Goal: Communication & Community: Answer question/provide support

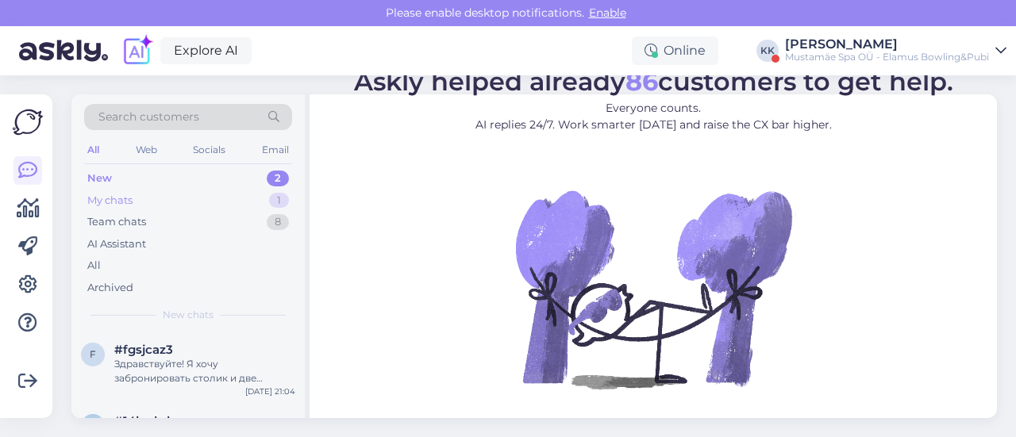
click at [119, 201] on div "My chats" at bounding box center [109, 201] width 45 height 16
click at [198, 348] on div "#9hvmsbpu" at bounding box center [204, 350] width 181 height 14
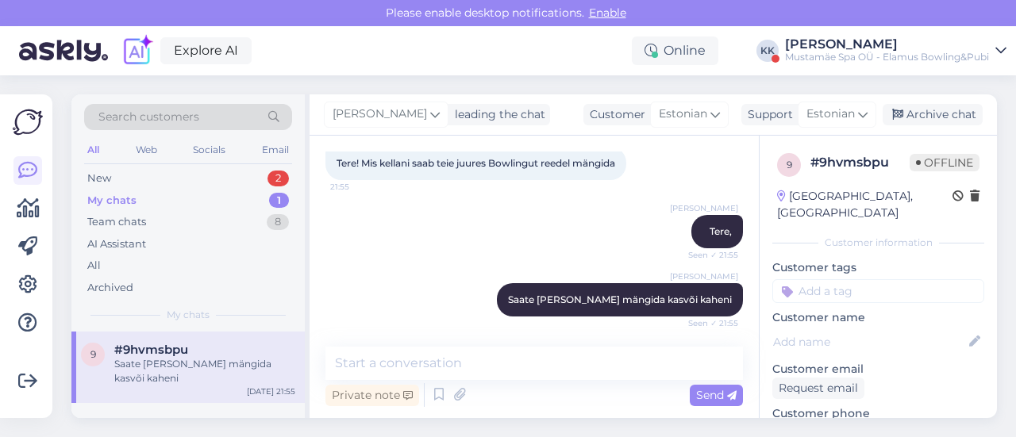
scroll to position [90, 0]
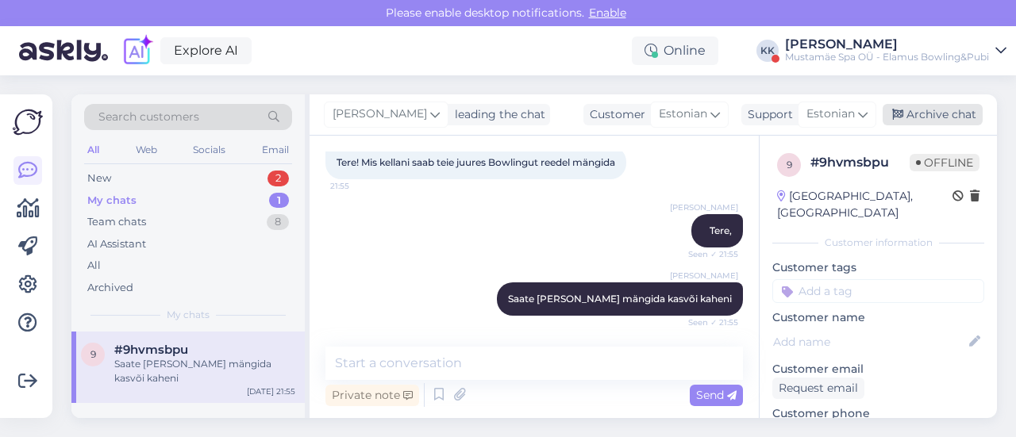
click at [928, 115] on div "Archive chat" at bounding box center [932, 114] width 100 height 21
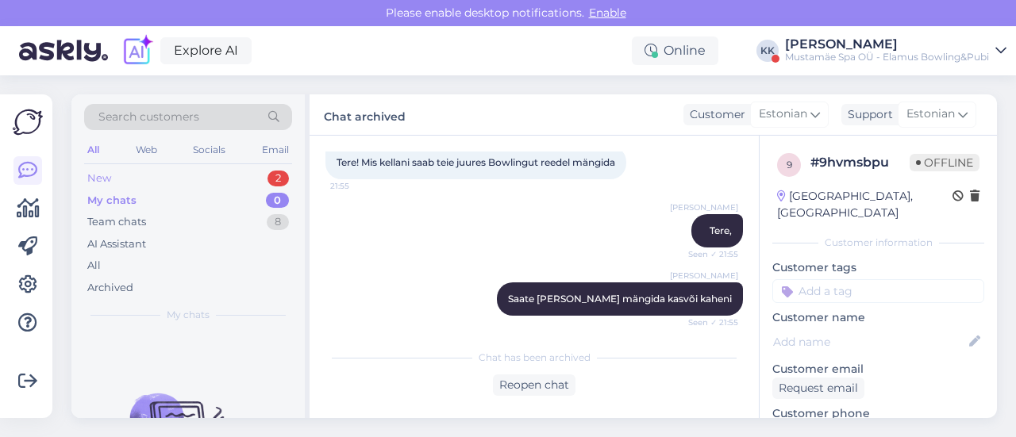
click at [177, 179] on div "New 2" at bounding box center [188, 178] width 208 height 22
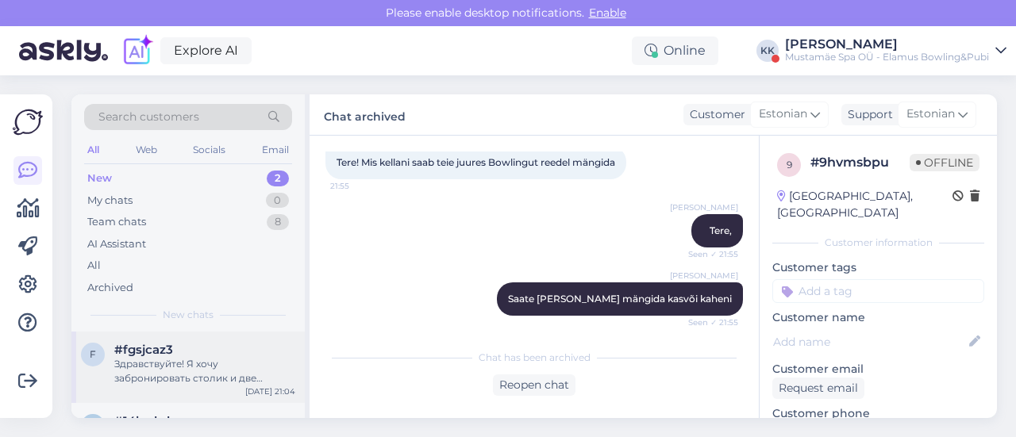
scroll to position [55, 0]
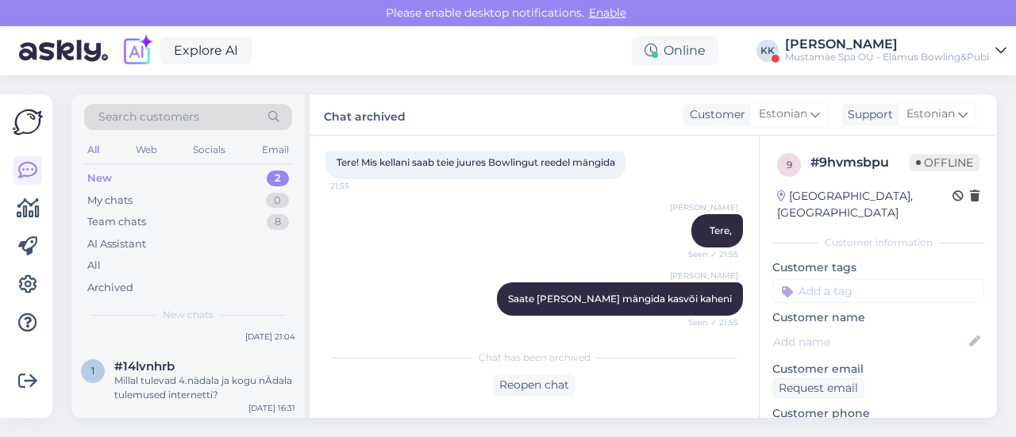
click at [961, 54] on div "Mustamäe Spa OÜ - Elamus Bowling&Pubi" at bounding box center [887, 57] width 204 height 13
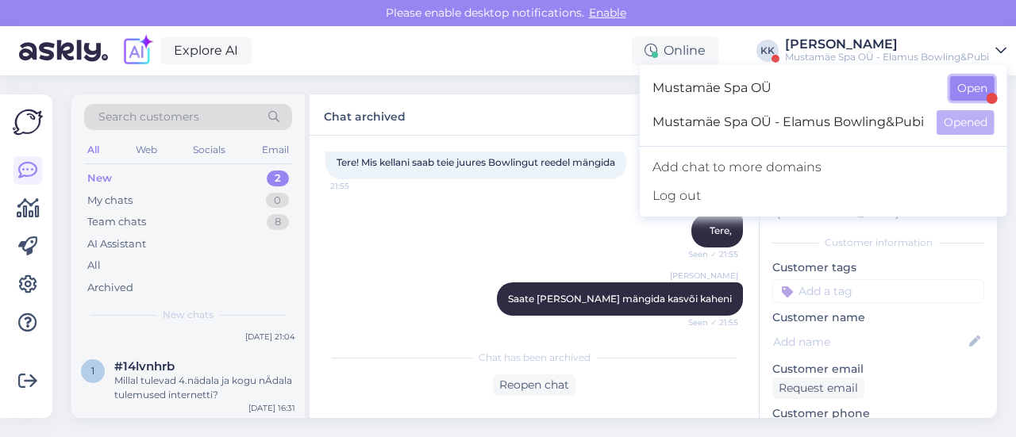
click at [953, 83] on button "Open" at bounding box center [972, 88] width 44 height 25
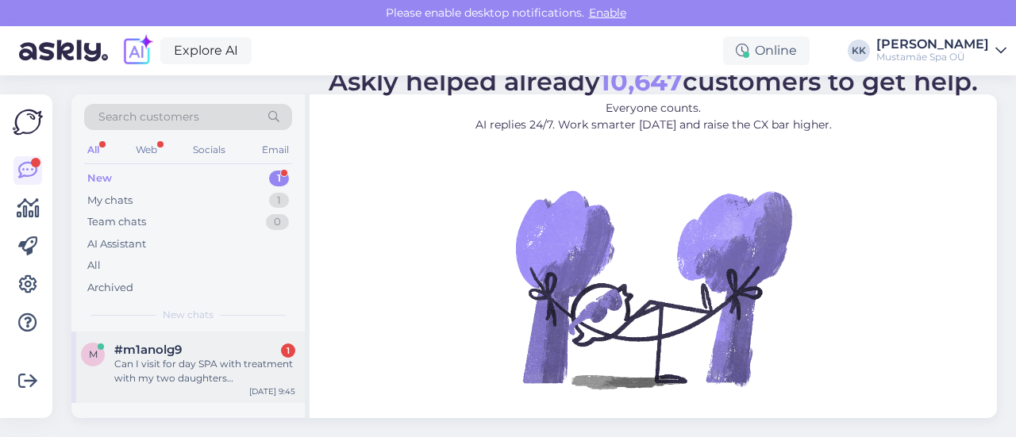
click at [209, 369] on div "Can I visit for day SPA with treatment with my two daughters 12 and 14 years ol…" at bounding box center [204, 371] width 181 height 29
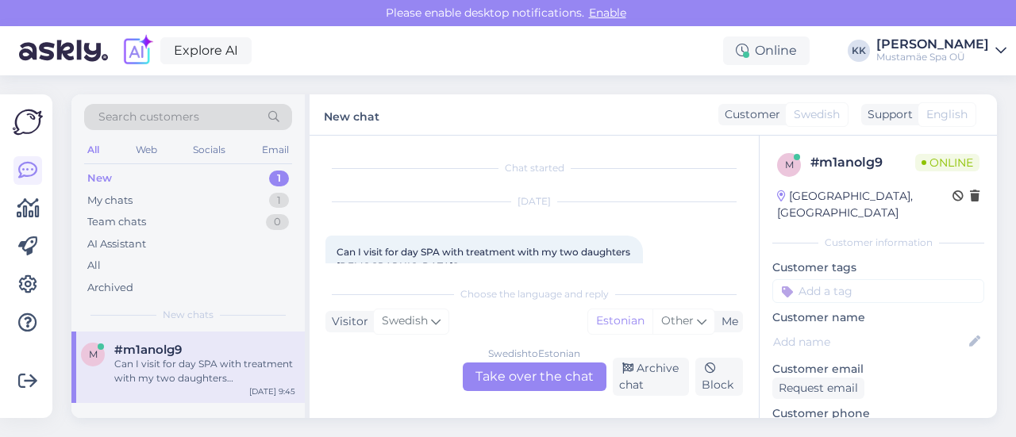
scroll to position [33, 0]
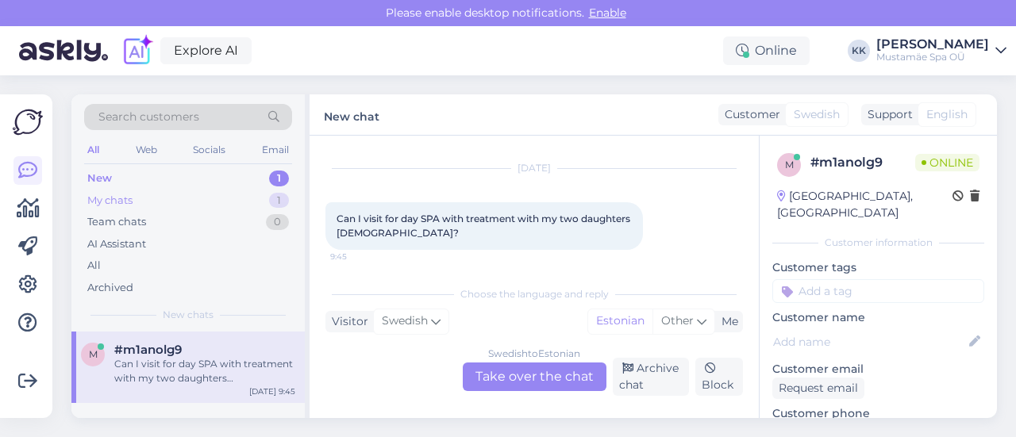
click at [111, 200] on div "My chats" at bounding box center [109, 201] width 45 height 16
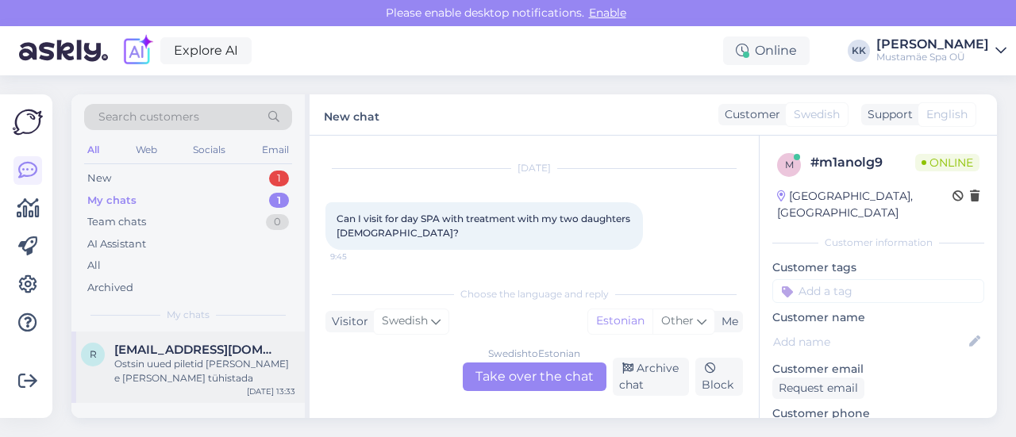
click at [173, 357] on div "Ostsin uued piletid [PERSON_NAME] e [PERSON_NAME] tühistada" at bounding box center [204, 371] width 181 height 29
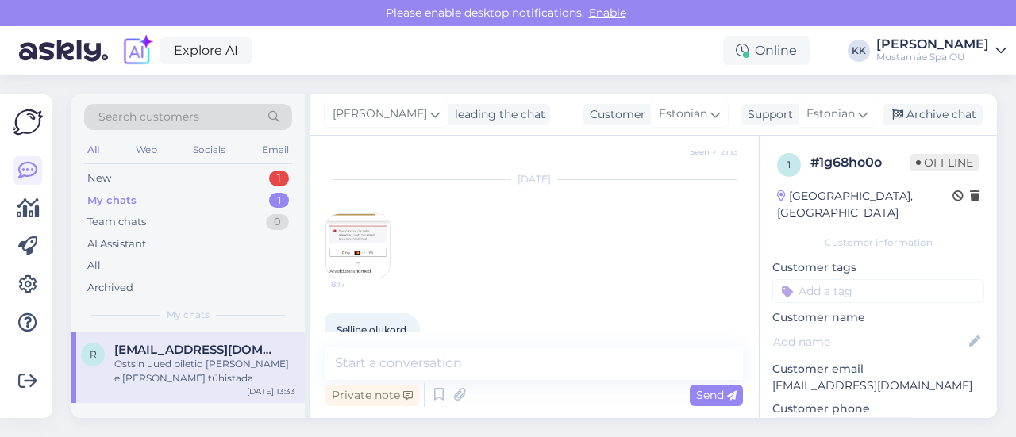
scroll to position [1184, 0]
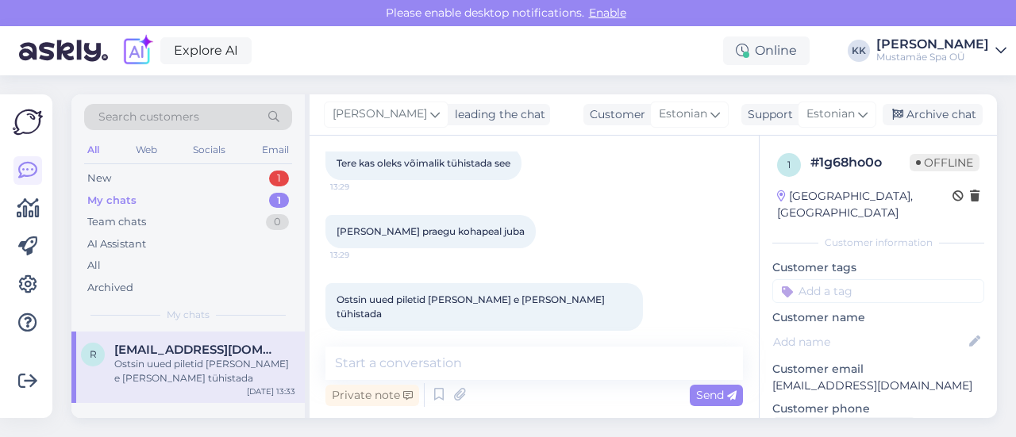
click at [115, 203] on div "My chats" at bounding box center [111, 201] width 49 height 16
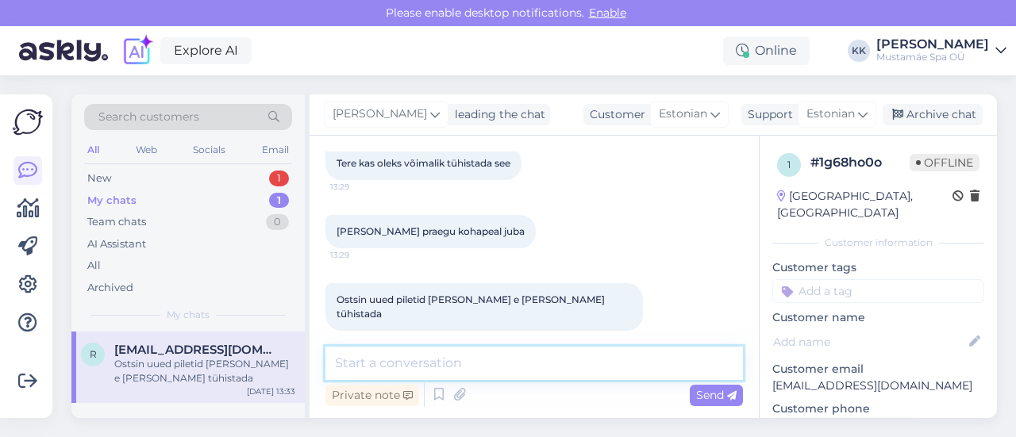
click at [500, 364] on textarea at bounding box center [533, 363] width 417 height 33
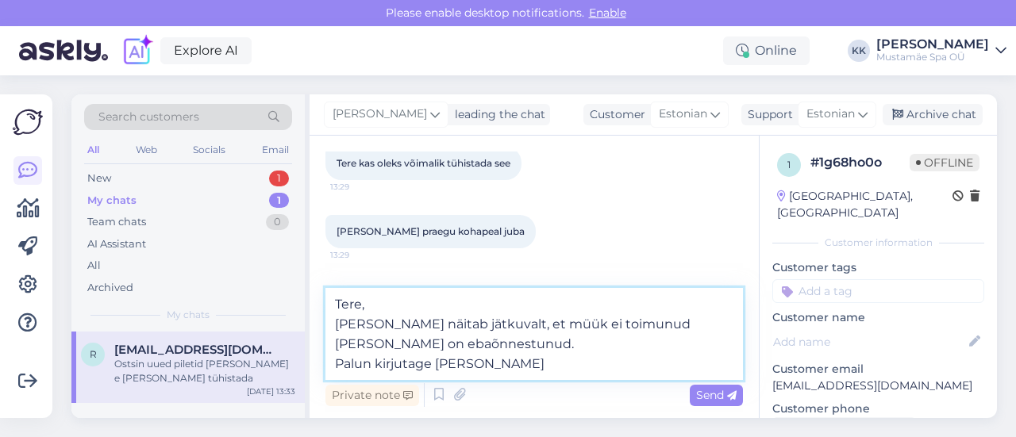
click at [362, 325] on textarea "Tere, Meil näitab jätkuvalt, et müük ei toimunud ja makse on ebaõnnestunud. Pal…" at bounding box center [533, 334] width 417 height 92
click at [514, 367] on textarea "Tere, Meie veebipood näitab jätkuvalt, et müük ei toimunud ja makse on ebaõnnes…" at bounding box center [533, 334] width 417 height 92
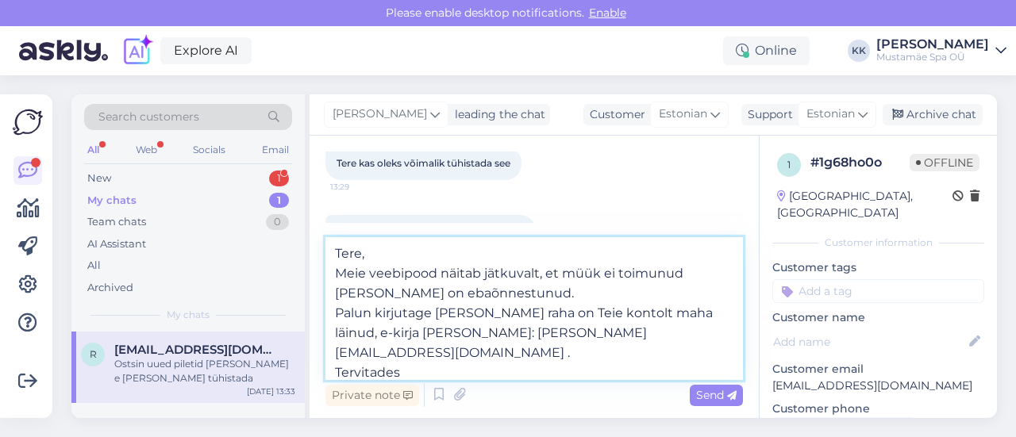
click at [348, 372] on textarea "Tere, Meie veebipood näitab jätkuvalt, et müük ei toimunud ja makse on ebaõnnes…" at bounding box center [533, 308] width 417 height 143
click at [411, 374] on textarea "Tere, Meie veebipood näitab jätkuvalt, et müük ei toimunud ja makse on ebaõnnes…" at bounding box center [533, 308] width 417 height 143
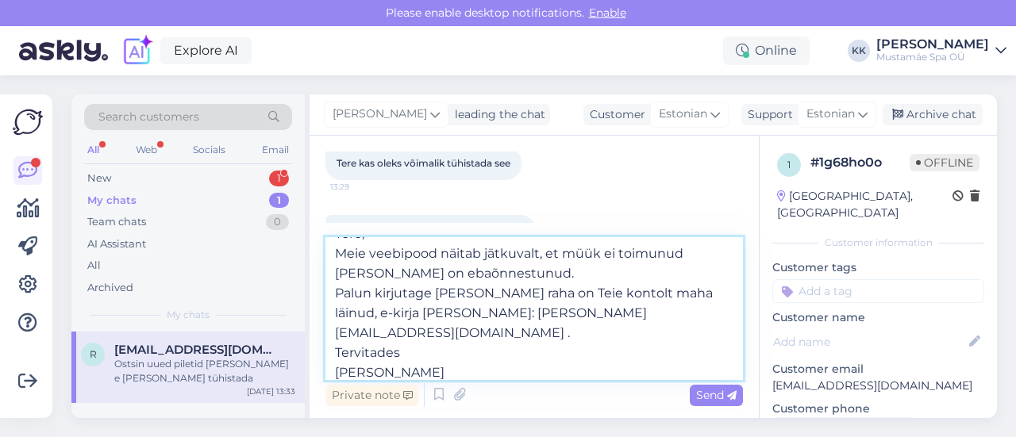
type textarea "Tere, Meie veebipood näitab jätkuvalt, et müük ei toimunud ja makse on ebaõnnes…"
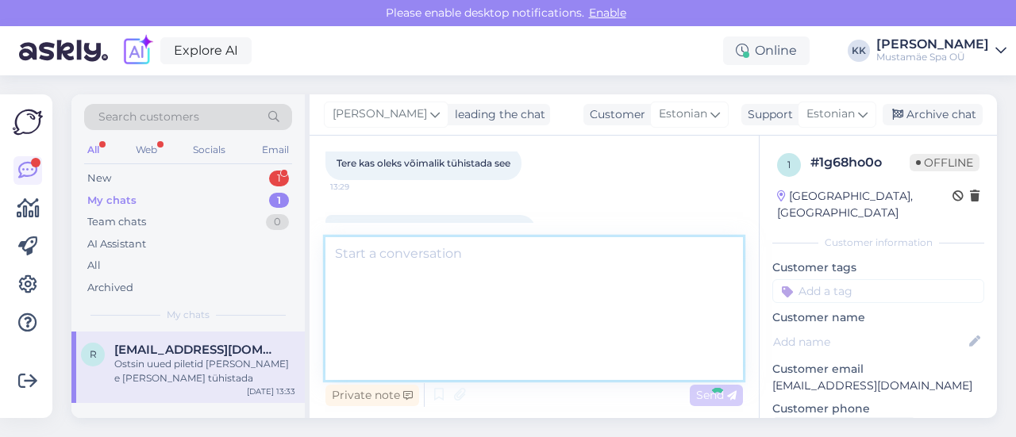
scroll to position [0, 0]
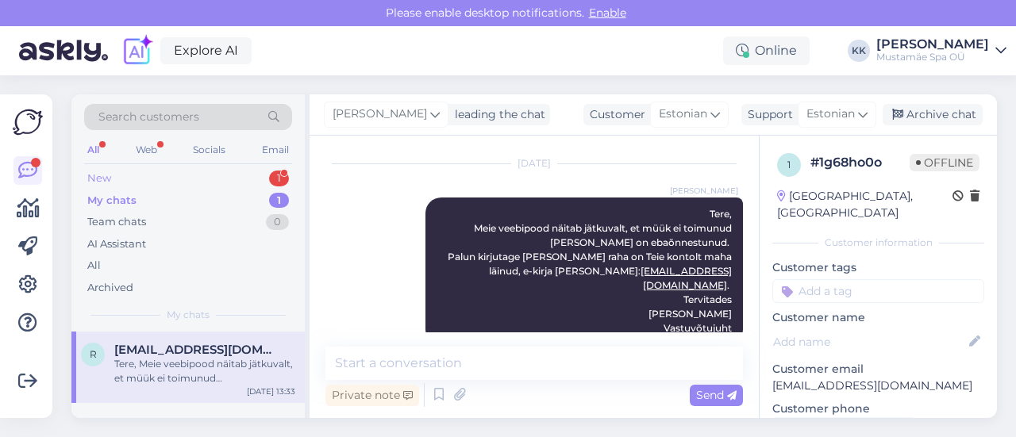
click at [157, 175] on div "New 1" at bounding box center [188, 178] width 208 height 22
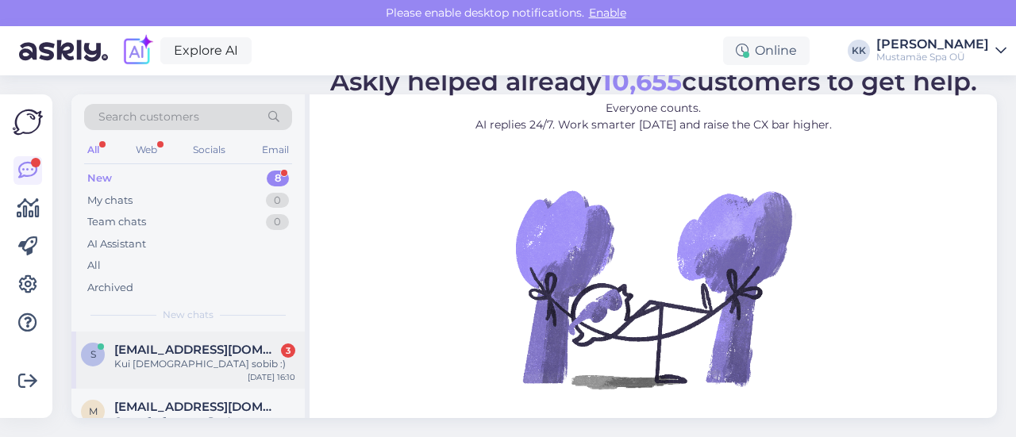
click at [180, 363] on div "Kui [DEMOGRAPHIC_DATA] sobib :)" at bounding box center [204, 364] width 181 height 14
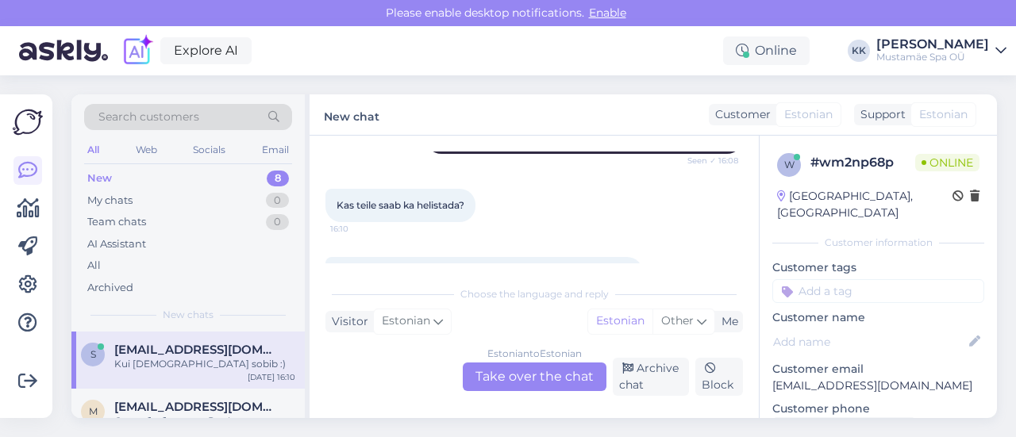
scroll to position [343, 0]
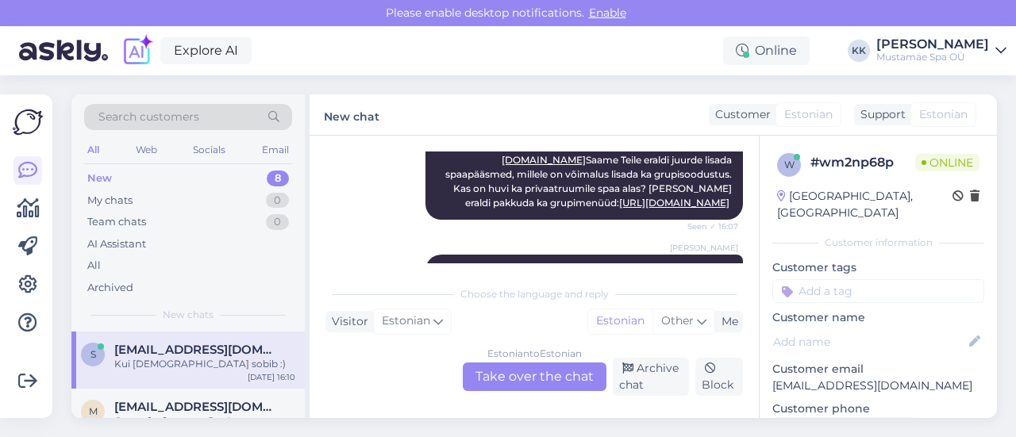
click at [267, 352] on div "[EMAIL_ADDRESS][DOMAIN_NAME]" at bounding box center [204, 350] width 181 height 14
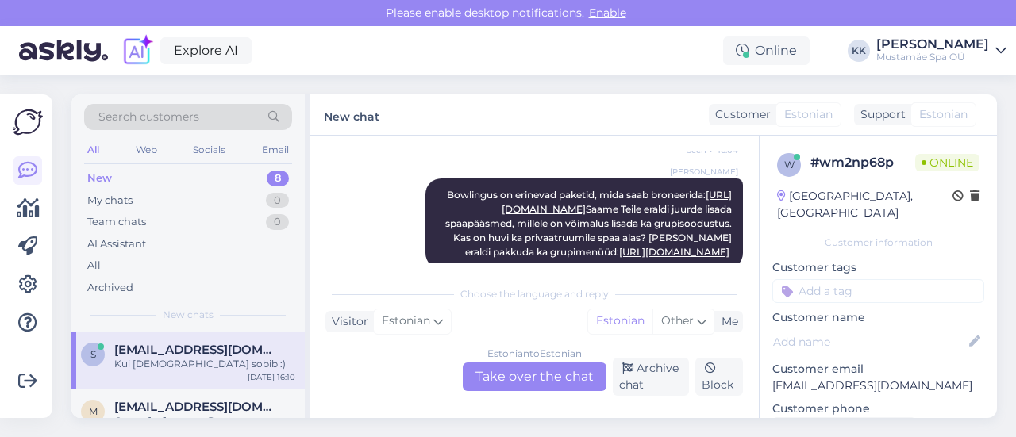
scroll to position [317, 0]
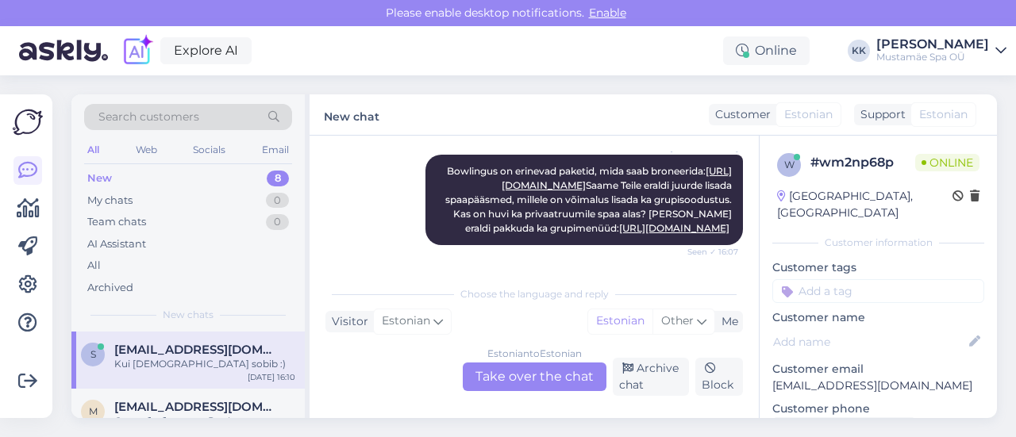
click at [550, 377] on div "Estonian to Estonian Take over the chat" at bounding box center [535, 377] width 144 height 29
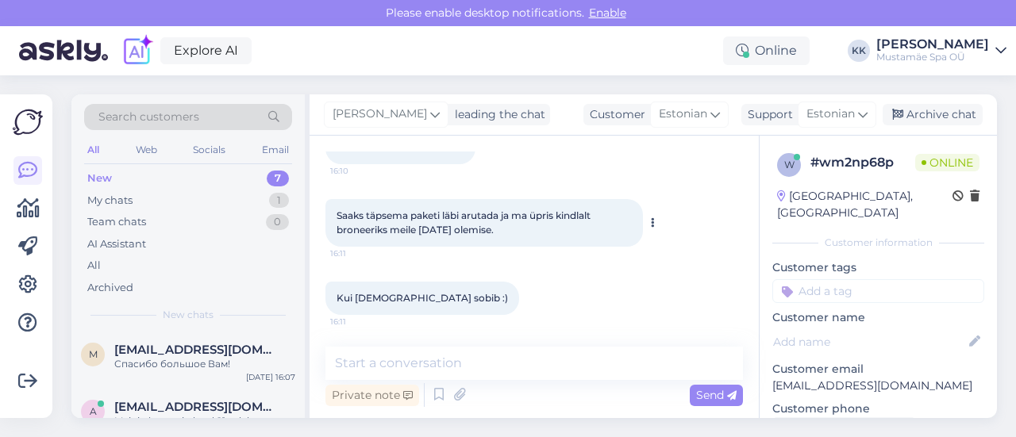
scroll to position [591, 0]
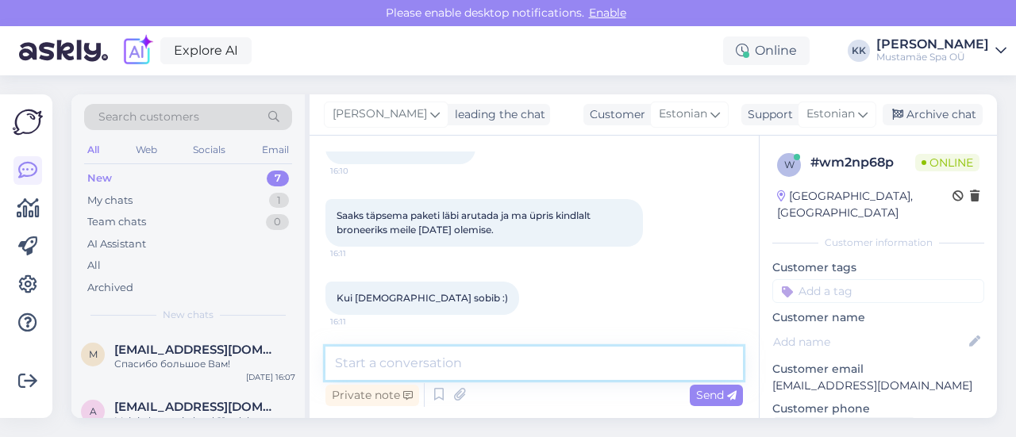
click at [442, 371] on textarea at bounding box center [533, 363] width 417 height 33
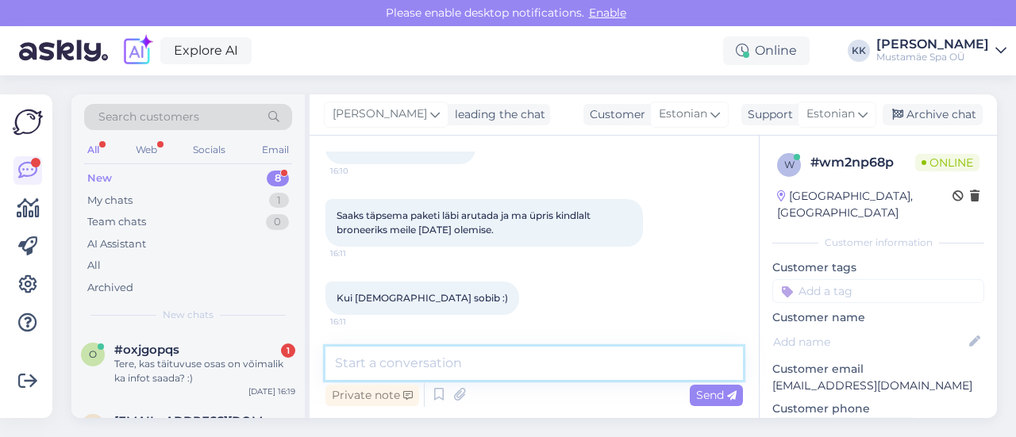
type textarea "K"
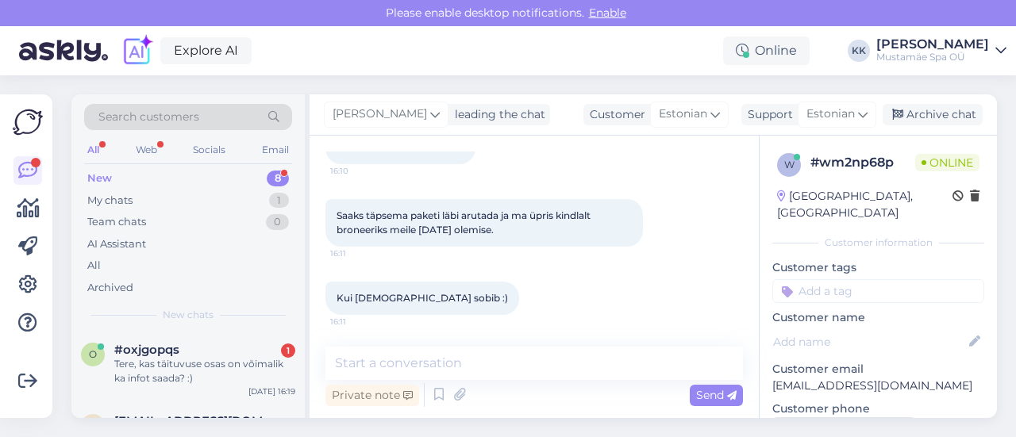
click at [811, 417] on div "Request phone number" at bounding box center [844, 427] width 144 height 21
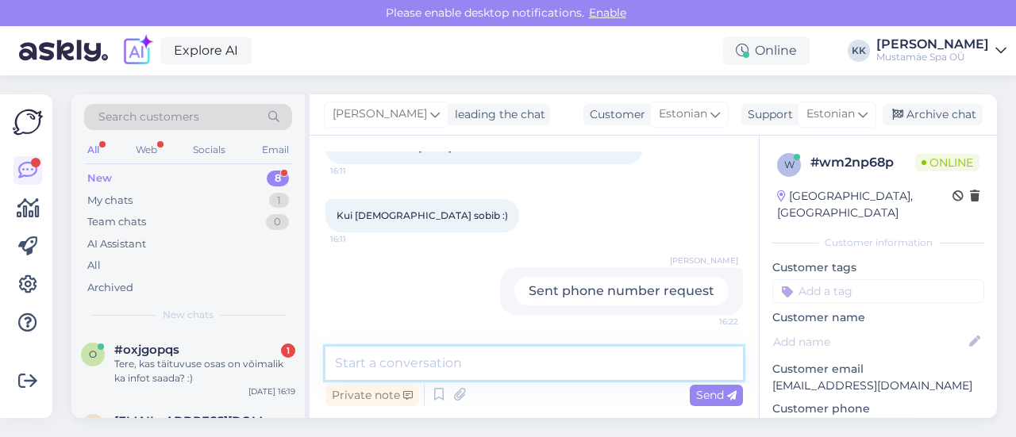
click at [513, 366] on textarea at bounding box center [533, 363] width 417 height 33
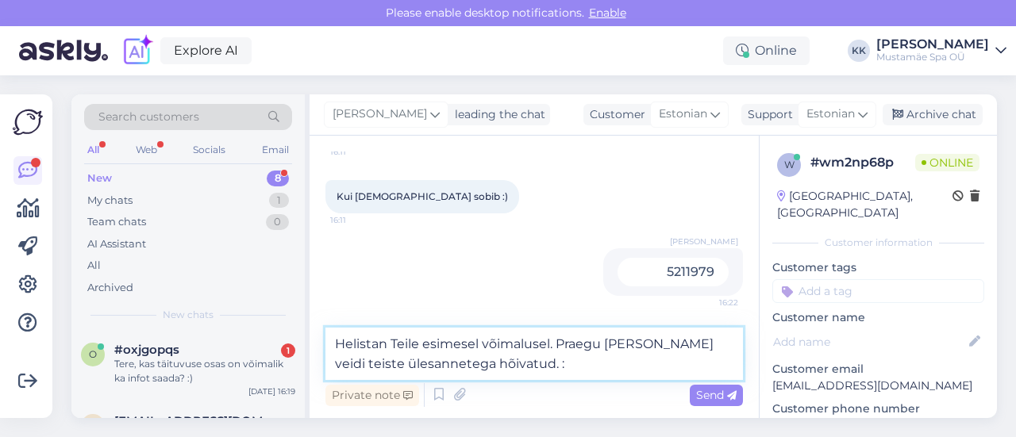
type textarea "Helistan Teile esimesel võimalusel. Praegu olen veidi teiste ülesannetega hõiva…"
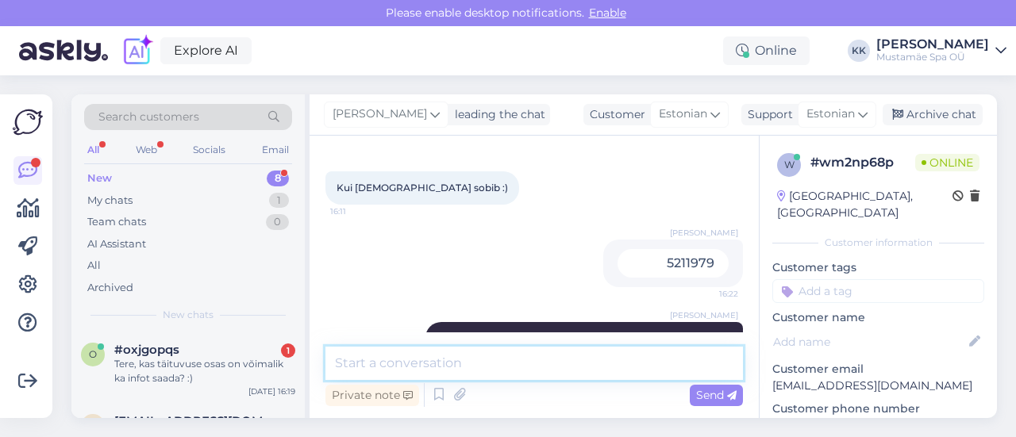
scroll to position [756, 0]
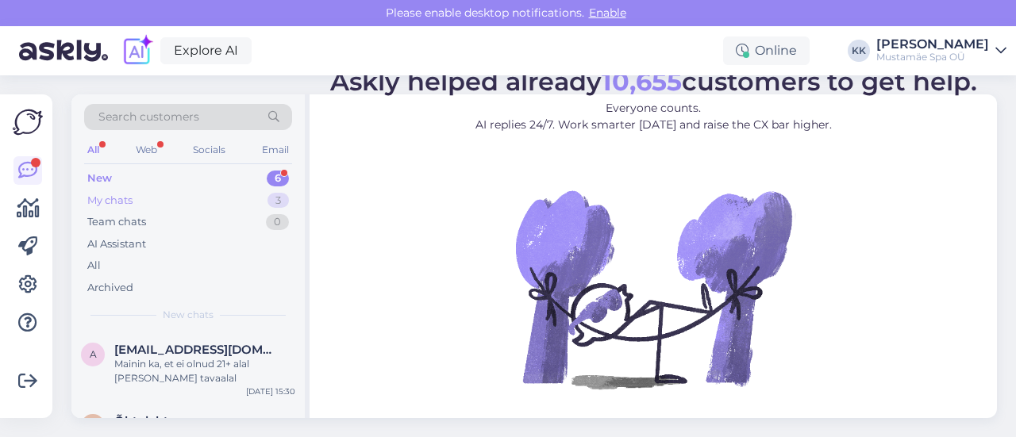
click at [154, 199] on div "My chats 3" at bounding box center [188, 201] width 208 height 22
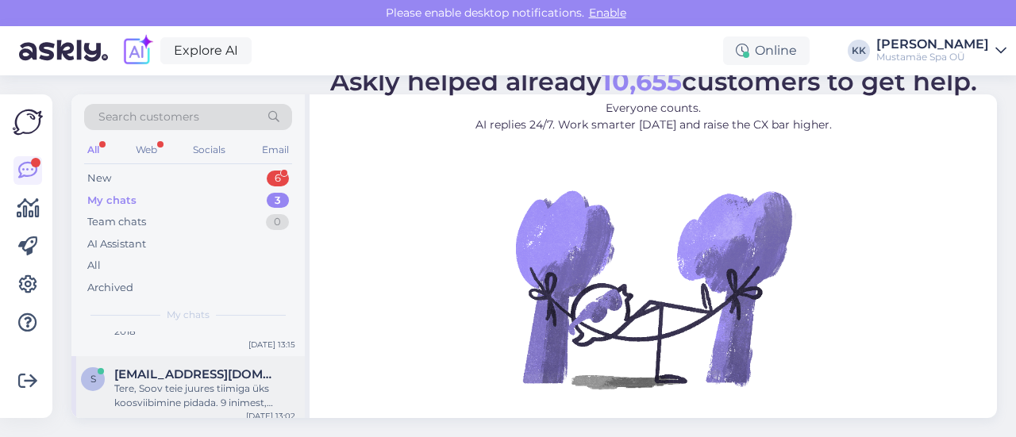
click at [213, 388] on div "Tere, Soov teie juures tiimiga üks koosviibimine pidada. 9 inimest, sooviks bow…" at bounding box center [204, 396] width 181 height 29
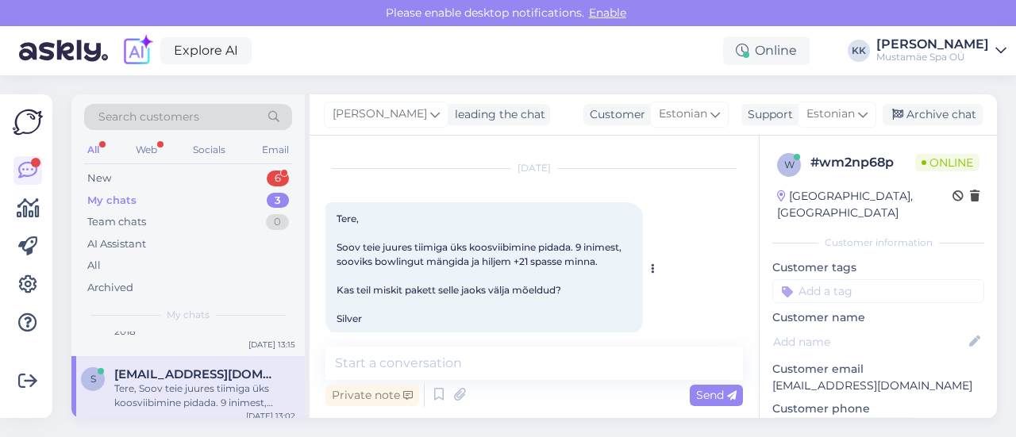
scroll to position [53, 0]
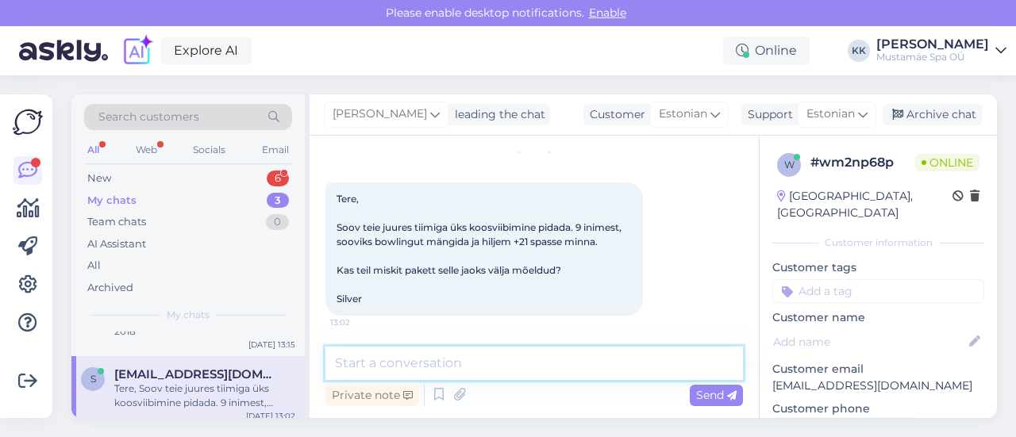
click at [452, 367] on textarea at bounding box center [533, 363] width 417 height 33
type textarea "Tere,"
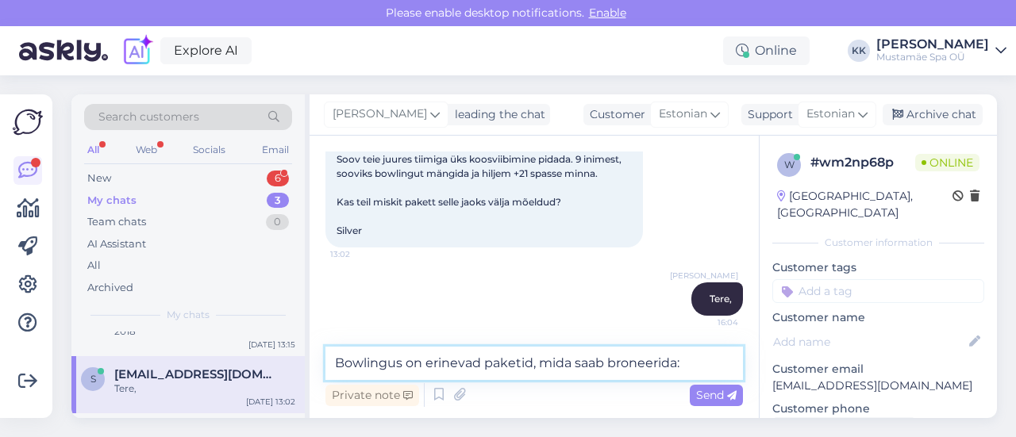
paste textarea "[URL][DOMAIN_NAME]"
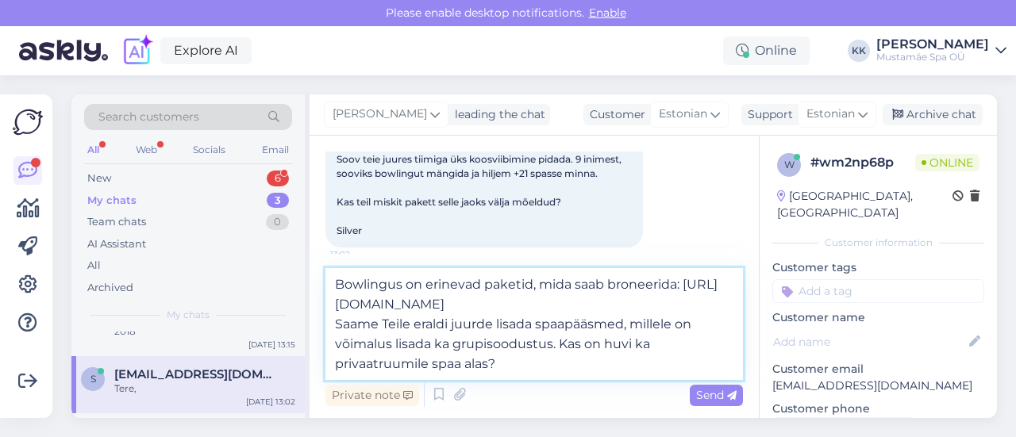
click at [605, 309] on textarea "Bowlingus on erinevad paketid, mida saab broneerida: [URL][DOMAIN_NAME] Saame T…" at bounding box center [533, 324] width 417 height 112
click at [640, 366] on textarea "Bowlingus on erinevad paketid, mida saab broneerida: [URL][DOMAIN_NAME] Saame T…" at bounding box center [533, 324] width 417 height 112
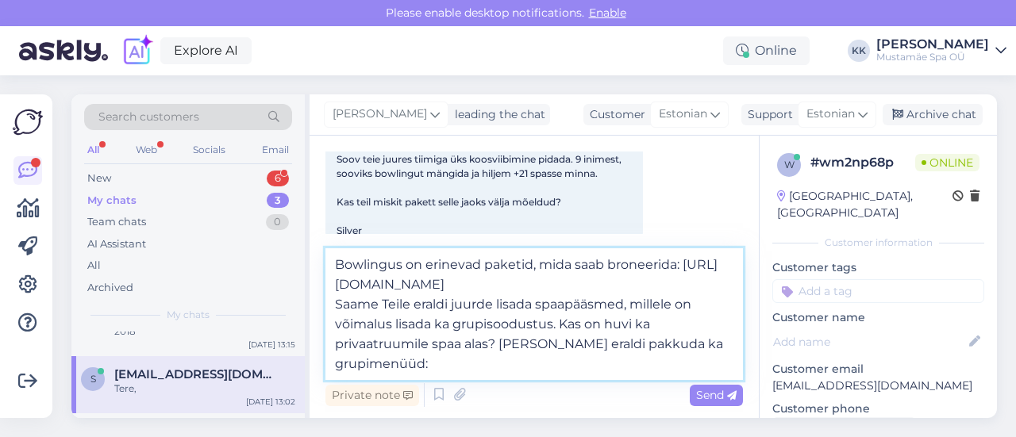
paste textarea "[URL][DOMAIN_NAME]"
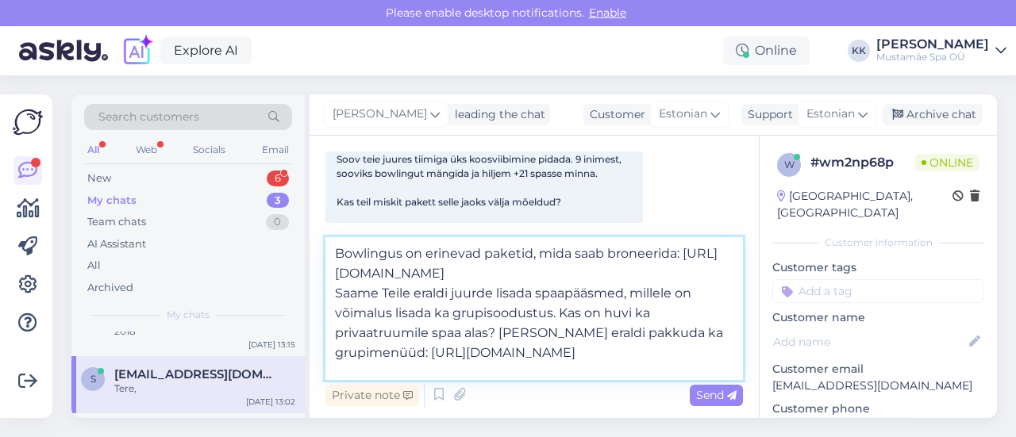
type textarea "Bowlingus on erinevad paketid, mida saab broneerida: [URL][DOMAIN_NAME] Saame T…"
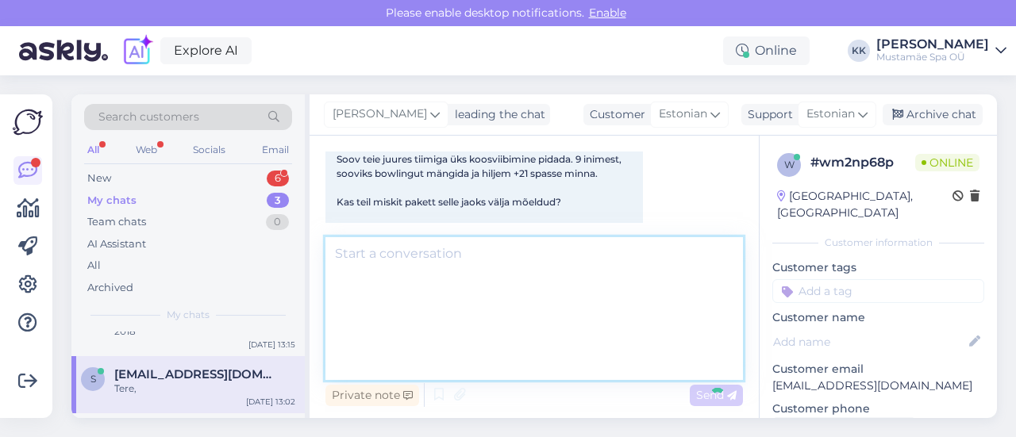
scroll to position [275, 0]
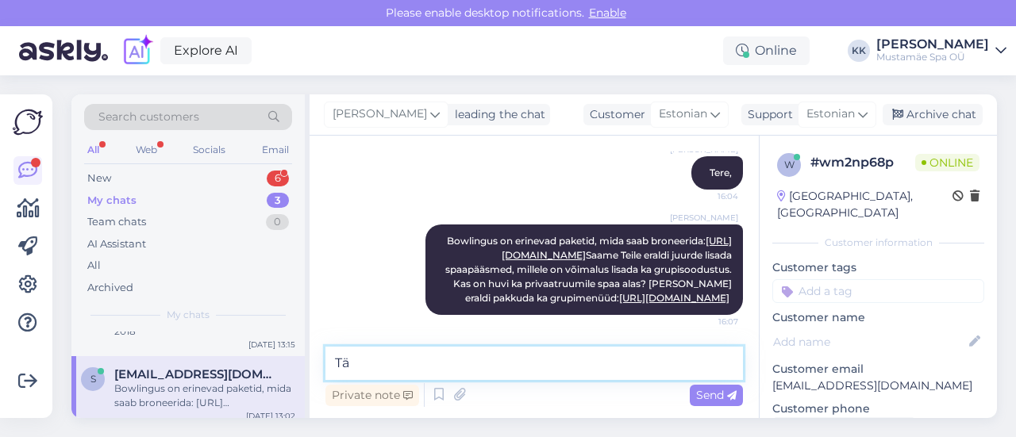
type textarea "T"
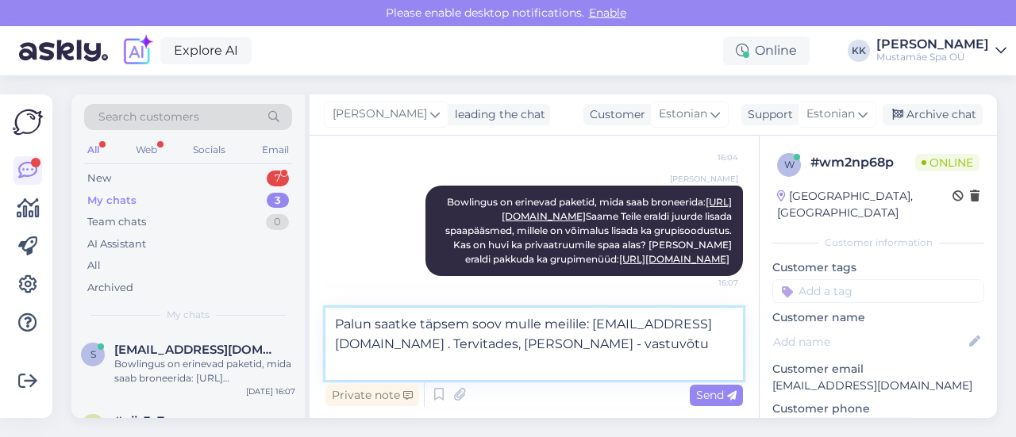
scroll to position [314, 0]
type textarea "Palun saatke täpsem soov mulle meilile: [EMAIL_ADDRESS][DOMAIN_NAME] . Tervitad…"
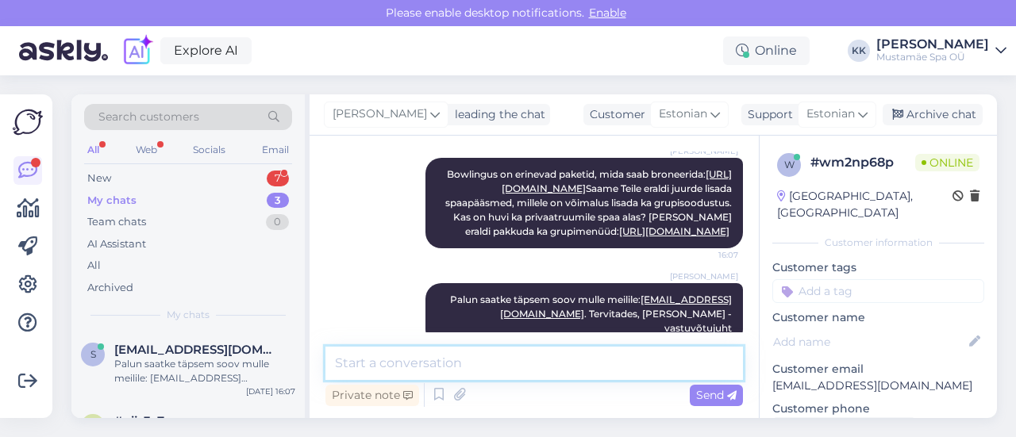
scroll to position [372, 0]
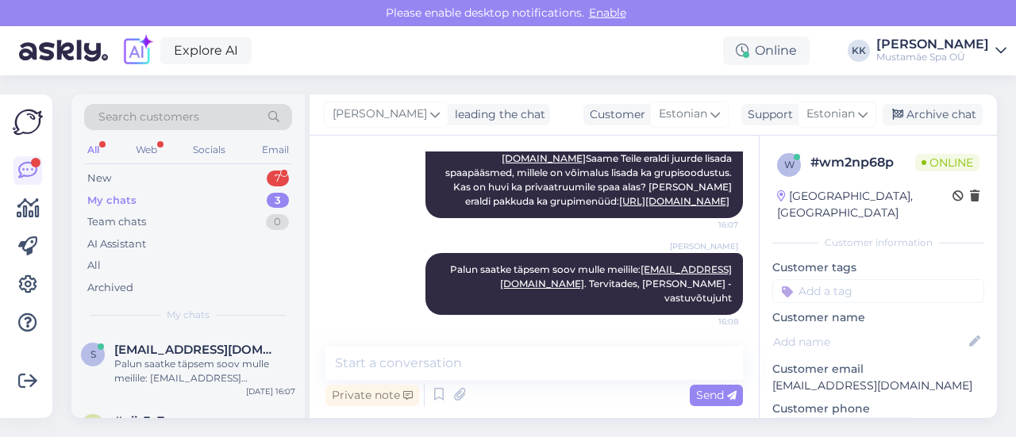
click at [141, 197] on div "My chats 3" at bounding box center [188, 201] width 208 height 22
click at [950, 123] on div "Archive chat" at bounding box center [932, 114] width 100 height 21
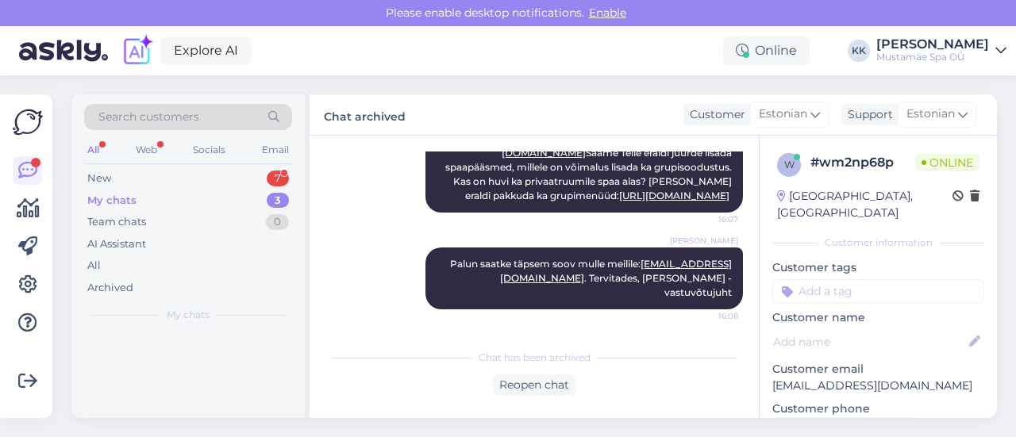
scroll to position [378, 0]
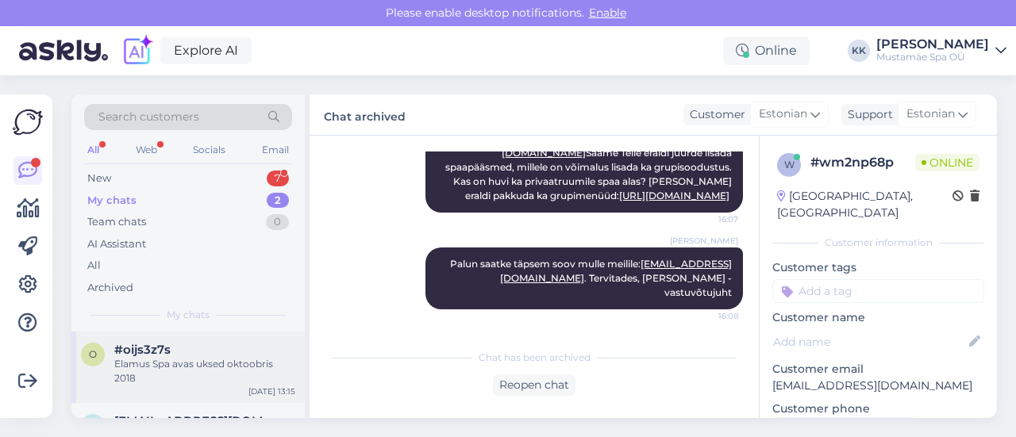
drag, startPoint x: 154, startPoint y: 361, endPoint x: 165, endPoint y: 367, distance: 12.4
click at [155, 361] on div "Elamus Spa avas uksed oktoobris 2018" at bounding box center [204, 371] width 181 height 29
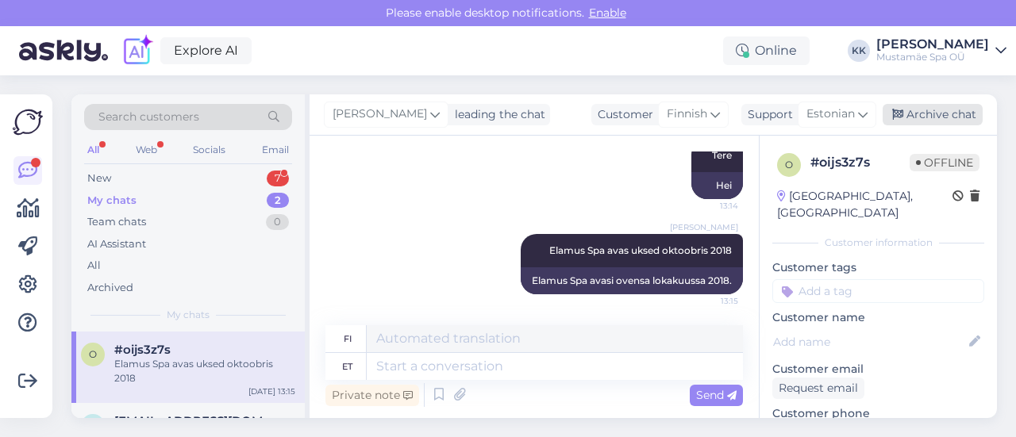
click at [944, 114] on div "Archive chat" at bounding box center [932, 114] width 100 height 21
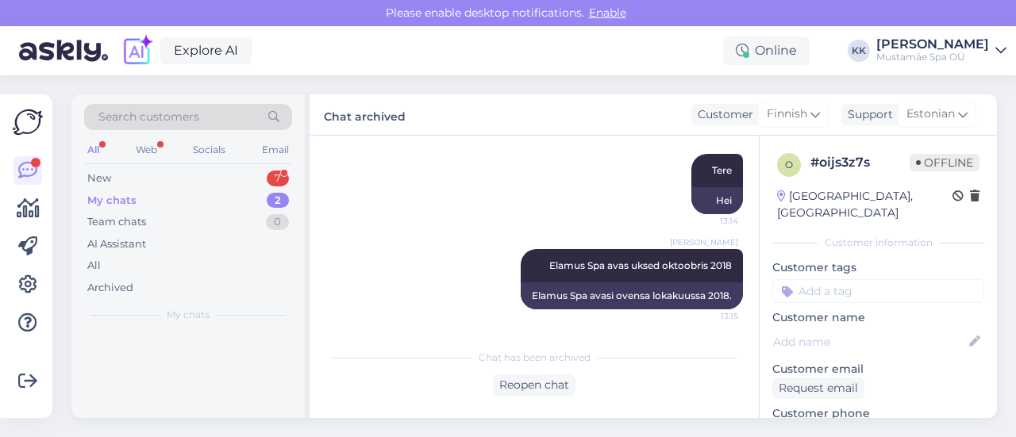
scroll to position [176, 0]
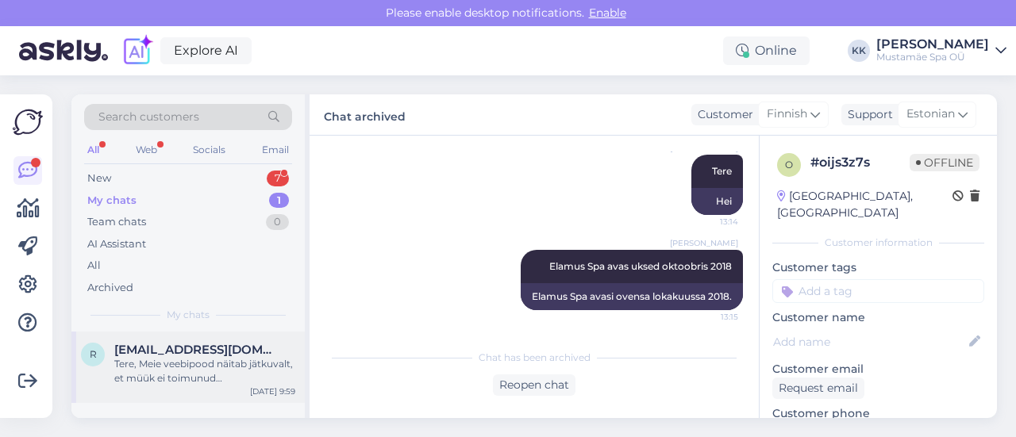
click at [214, 371] on div "Tere, Meie veebipood näitab jätkuvalt, et müük ei toimunud [PERSON_NAME] on eba…" at bounding box center [204, 371] width 181 height 29
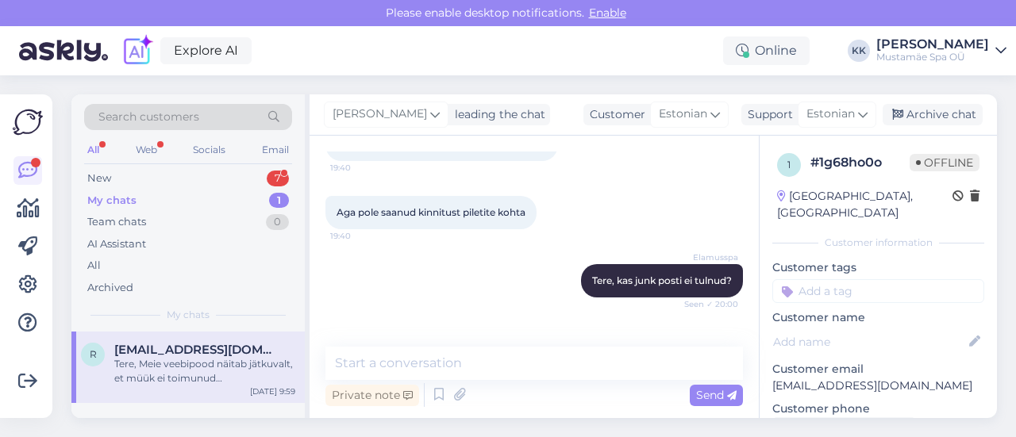
scroll to position [1365, 0]
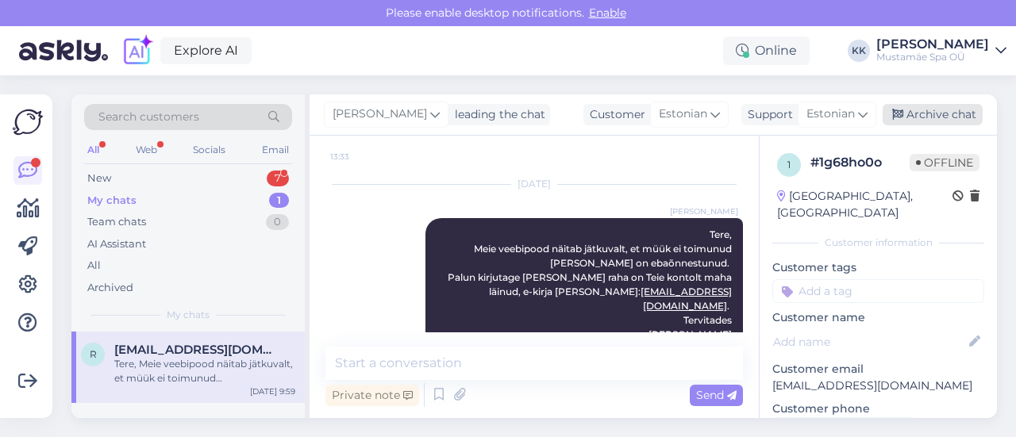
click at [922, 115] on div "Archive chat" at bounding box center [932, 114] width 100 height 21
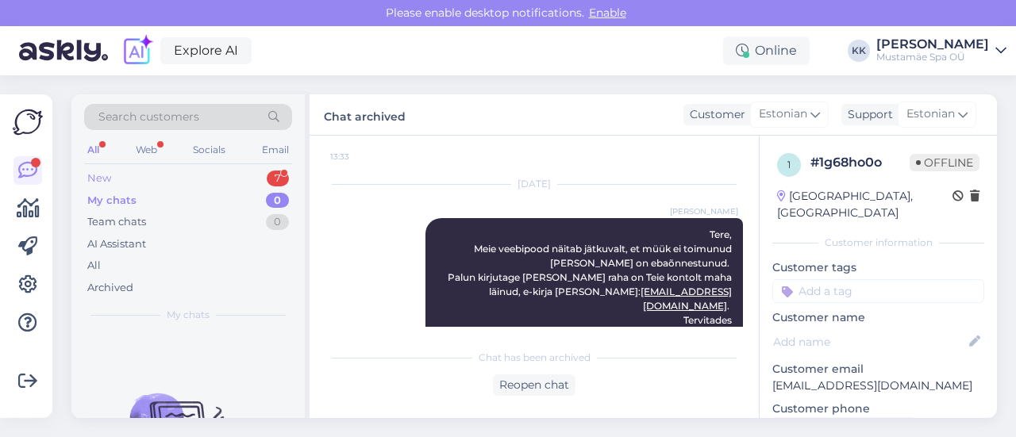
click at [113, 179] on div "New 7" at bounding box center [188, 178] width 208 height 22
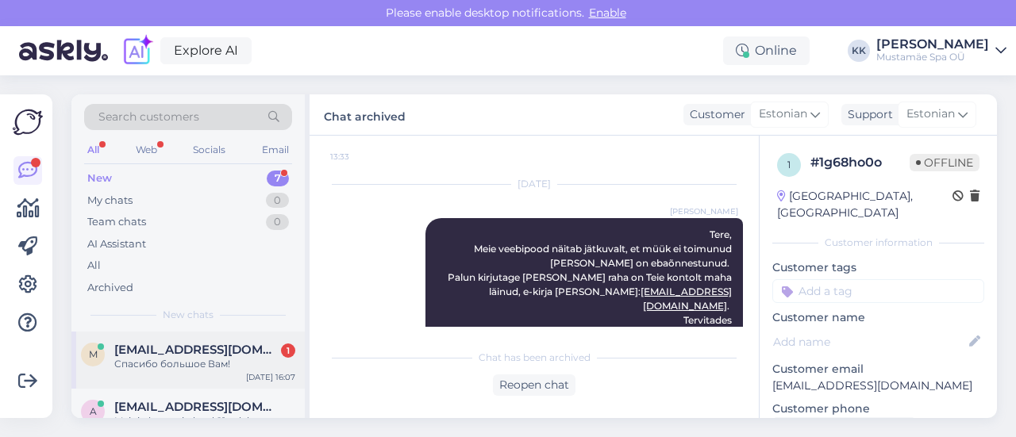
click at [212, 358] on div "Спасибо большое Вам!" at bounding box center [204, 364] width 181 height 14
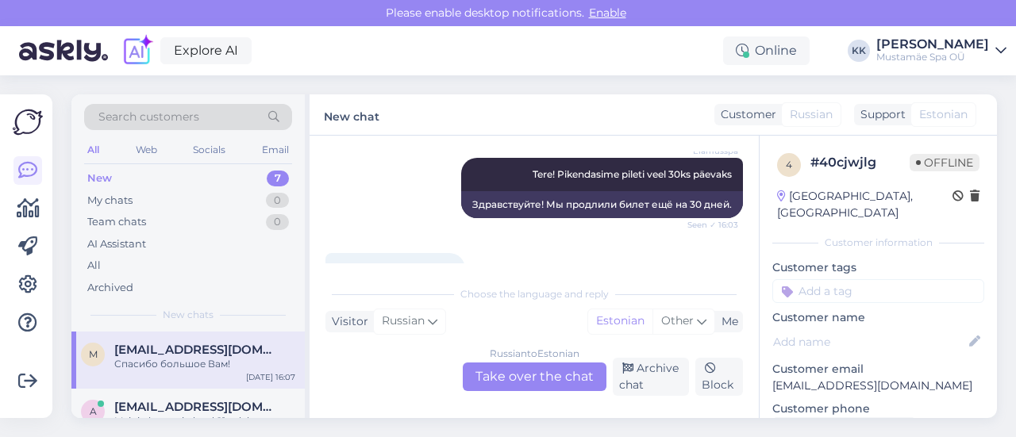
scroll to position [958, 0]
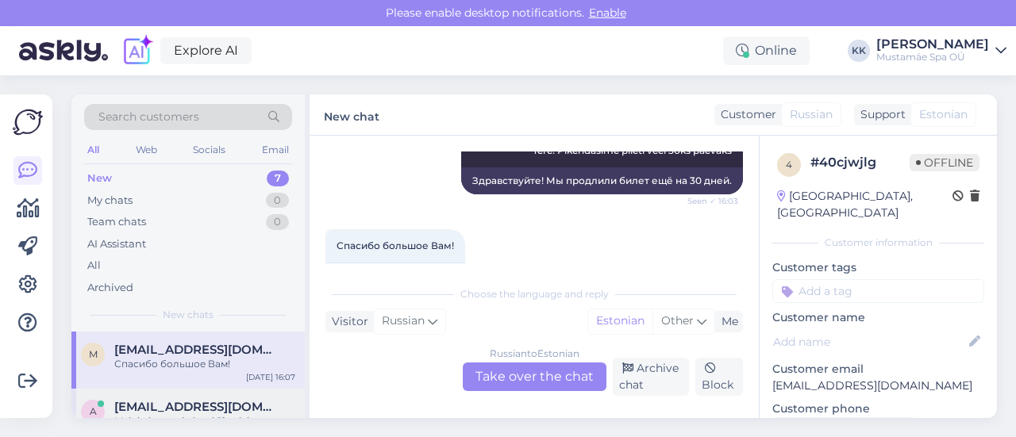
click at [216, 410] on span "[EMAIL_ADDRESS][DOMAIN_NAME]" at bounding box center [196, 407] width 165 height 14
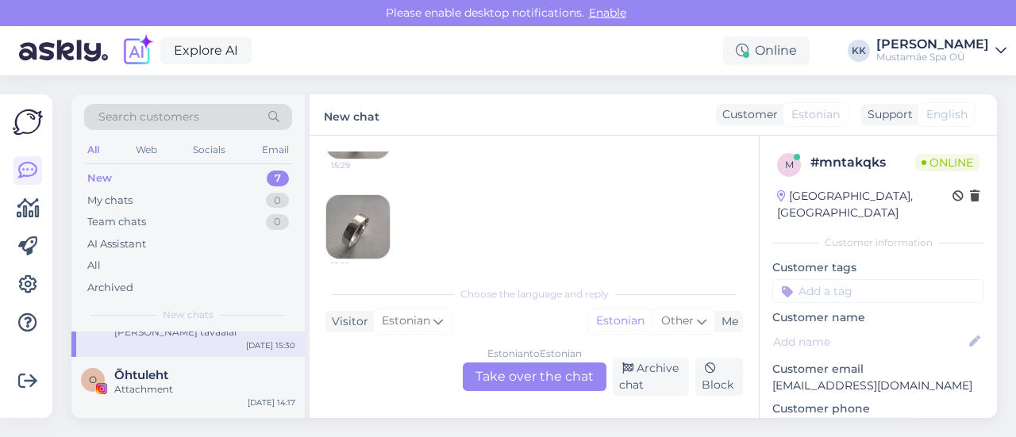
scroll to position [79, 0]
